Goal: Task Accomplishment & Management: Use online tool/utility

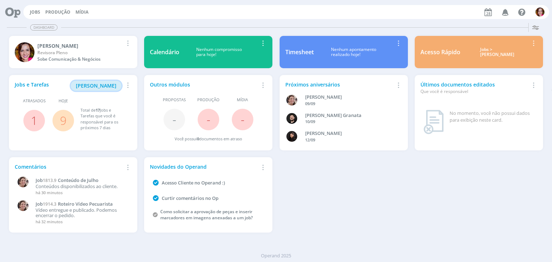
click at [101, 85] on span "[PERSON_NAME]" at bounding box center [96, 85] width 41 height 7
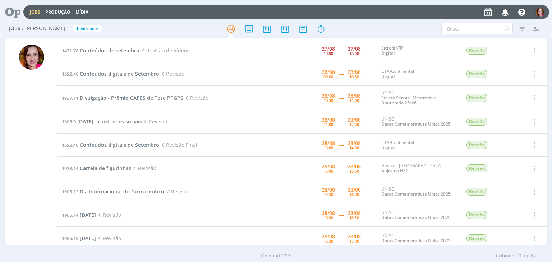
click at [114, 51] on span "Conteúdos de setembro" at bounding box center [110, 50] width 60 height 7
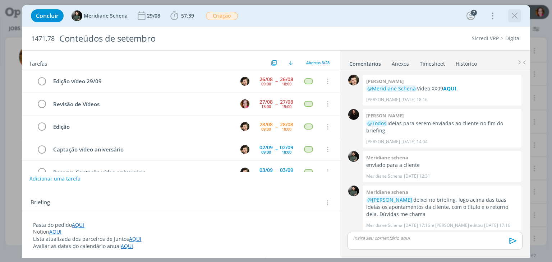
scroll to position [920, 0]
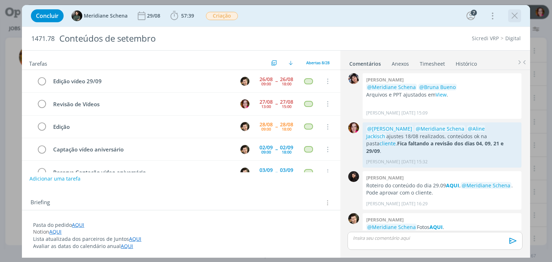
click at [515, 18] on icon "dialog" at bounding box center [514, 15] width 11 height 11
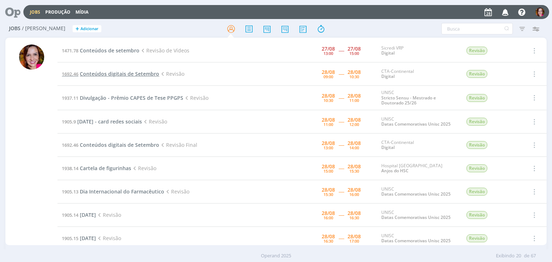
click at [121, 72] on span "Conteúdos digitais de Setembro" at bounding box center [119, 73] width 79 height 7
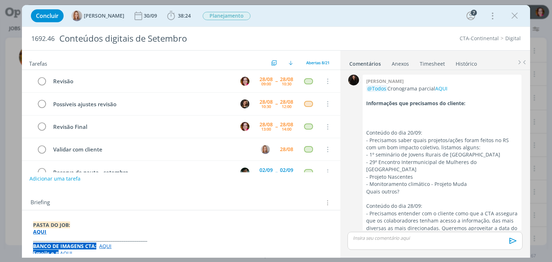
scroll to position [815, 0]
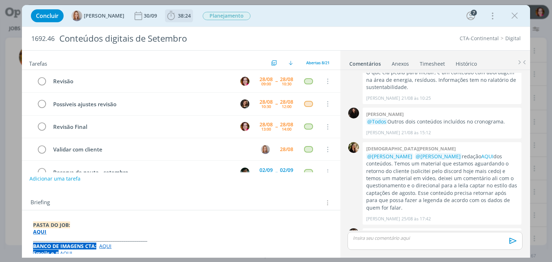
click at [181, 17] on span "38:24" at bounding box center [184, 15] width 13 height 7
click at [514, 20] on icon "dialog" at bounding box center [514, 15] width 11 height 11
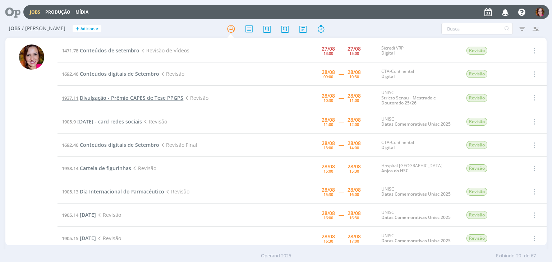
click at [150, 98] on span "Divulgação - Prêmio CAPES de Tese PPGPS" at bounding box center [131, 97] width 103 height 7
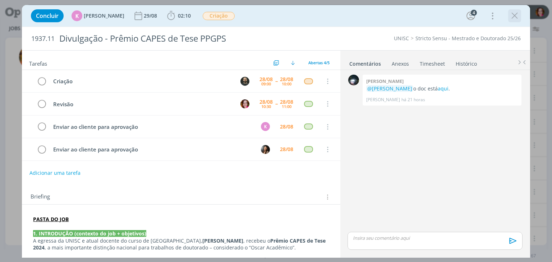
click at [515, 18] on icon "dialog" at bounding box center [514, 15] width 11 height 11
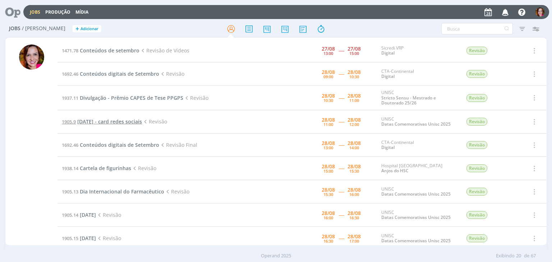
click at [98, 122] on span "[DATE] - card redes sociais" at bounding box center [109, 121] width 65 height 7
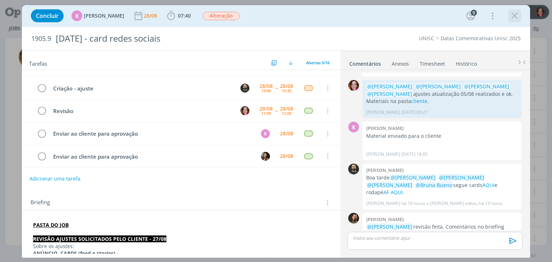
click at [513, 19] on icon "dialog" at bounding box center [514, 15] width 11 height 11
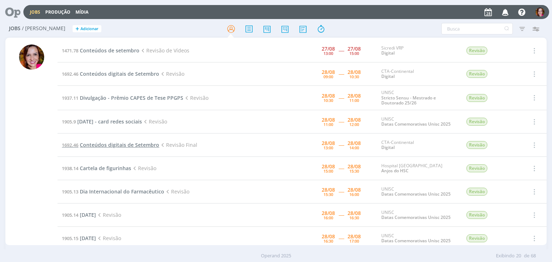
click at [104, 146] on span "Conteúdos digitais de Setembro" at bounding box center [119, 145] width 79 height 7
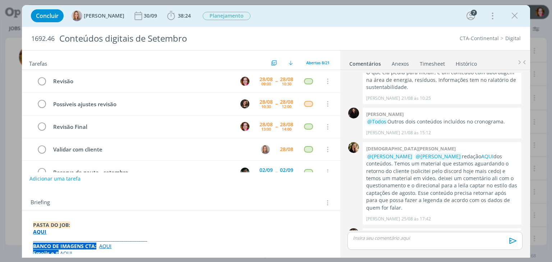
scroll to position [22, 0]
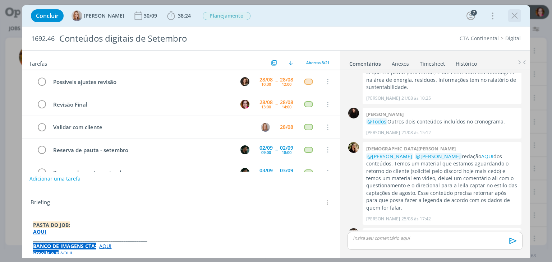
click at [513, 16] on icon "dialog" at bounding box center [514, 15] width 11 height 11
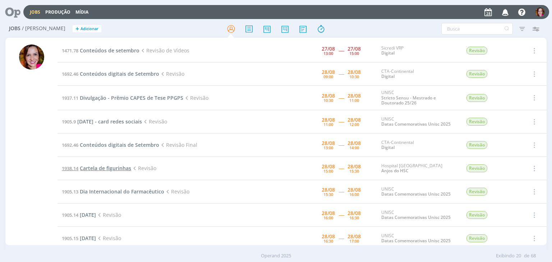
click at [105, 168] on span "Cartela de figurinhas" at bounding box center [105, 168] width 51 height 7
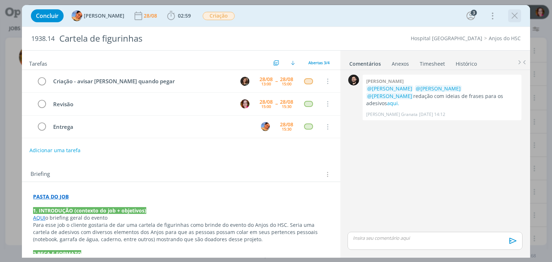
click at [519, 19] on button "dialog" at bounding box center [514, 15] width 11 height 11
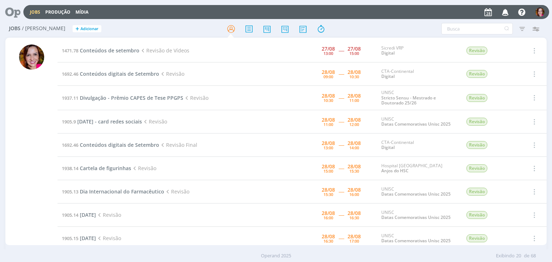
click at [17, 217] on div at bounding box center [31, 142] width 52 height 206
click at [129, 74] on span "Conteúdos digitais de Setembro" at bounding box center [119, 73] width 79 height 7
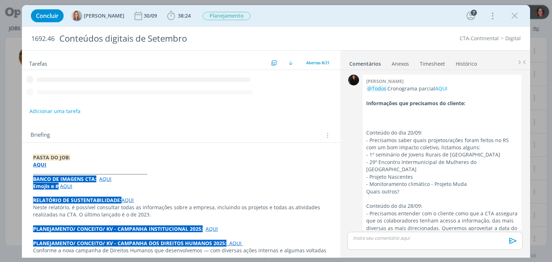
scroll to position [815, 0]
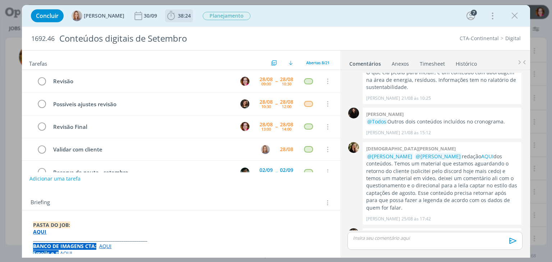
click at [188, 17] on span "38:24" at bounding box center [184, 15] width 13 height 7
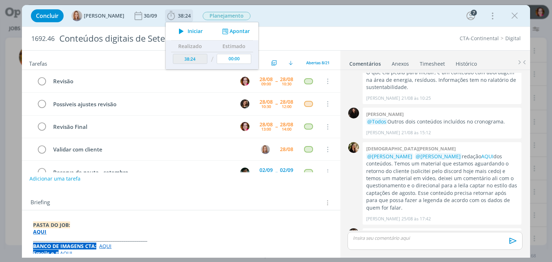
click at [189, 33] on span "Iniciar" at bounding box center [194, 31] width 15 height 5
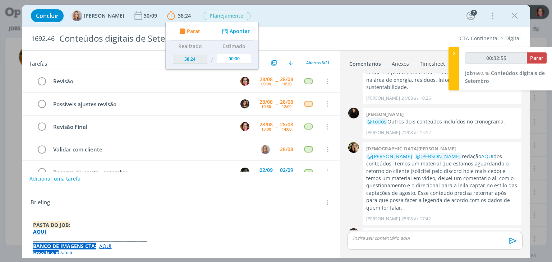
type input "00:33:55"
